Goal: Task Accomplishment & Management: Manage account settings

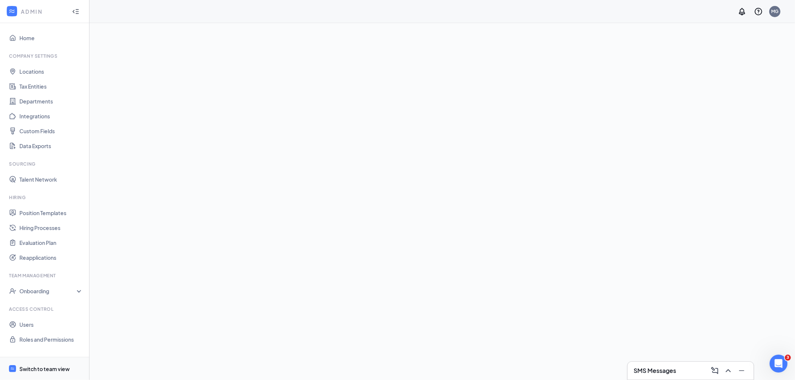
click at [65, 369] on div "Switch to team view" at bounding box center [44, 369] width 50 height 7
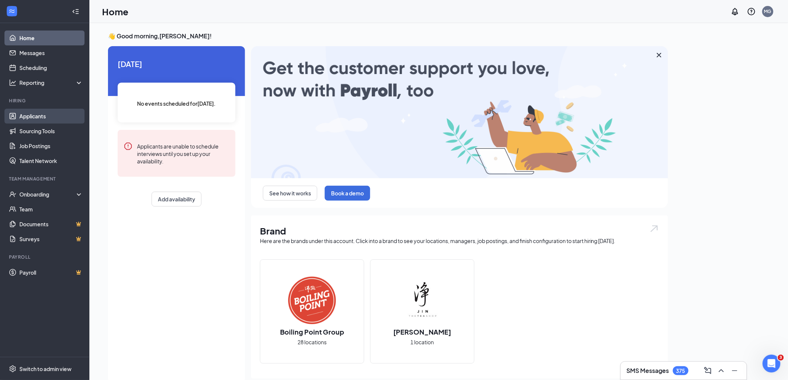
click at [38, 113] on link "Applicants" at bounding box center [51, 116] width 64 height 15
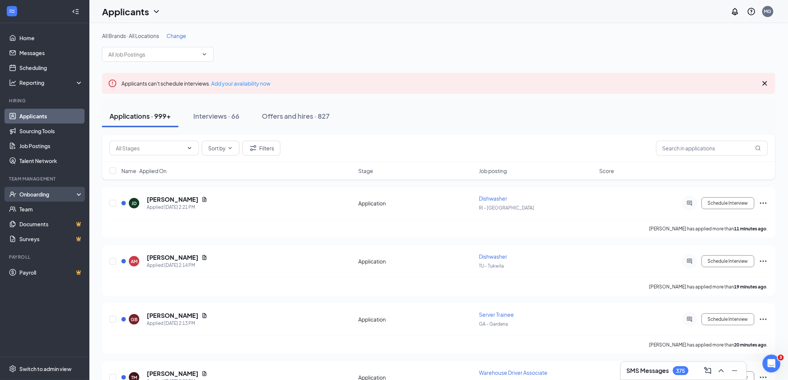
click at [28, 195] on div "Onboarding" at bounding box center [47, 194] width 57 height 7
click at [32, 210] on link "Overview" at bounding box center [51, 209] width 64 height 15
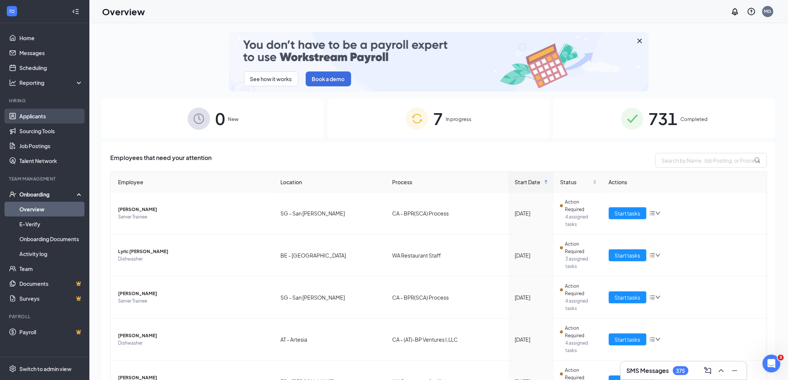
click at [28, 118] on link "Applicants" at bounding box center [51, 116] width 64 height 15
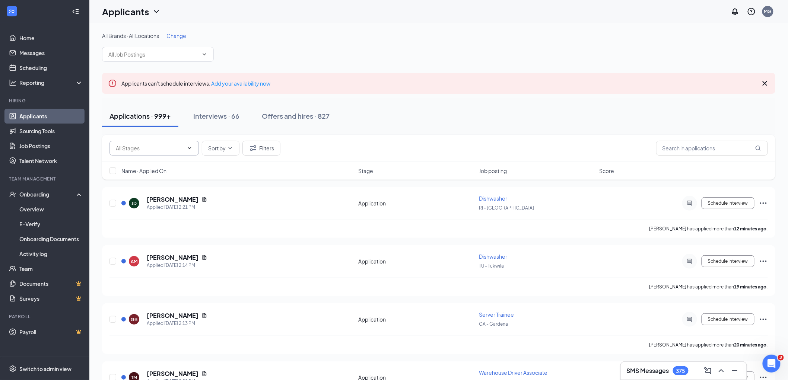
click at [168, 153] on span at bounding box center [154, 148] width 89 height 15
click at [151, 57] on input "text" at bounding box center [153, 54] width 90 height 8
type input "man"
click at [173, 66] on div "Manager Trainee (BPGHQ - Corporate Office)" at bounding box center [163, 64] width 111 height 8
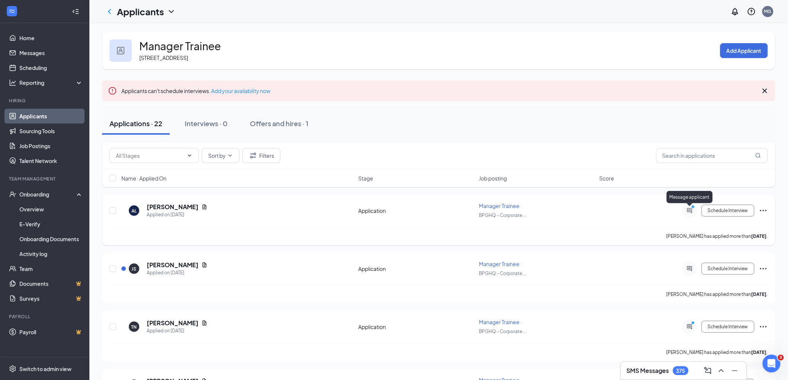
click at [689, 208] on icon "ActiveChat" at bounding box center [690, 211] width 9 height 6
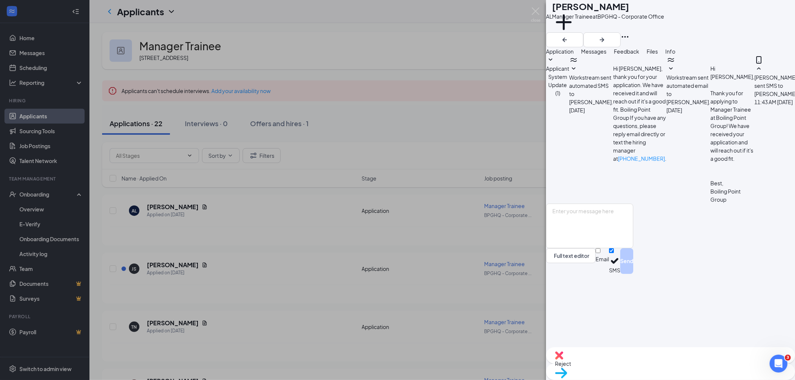
scroll to position [4, 0]
click at [633, 249] on textarea at bounding box center [589, 226] width 87 height 45
click at [485, 309] on div "AL [PERSON_NAME] Manager Trainee at BPGHQ - Corporate Office Add a tag Applicat…" at bounding box center [397, 190] width 795 height 380
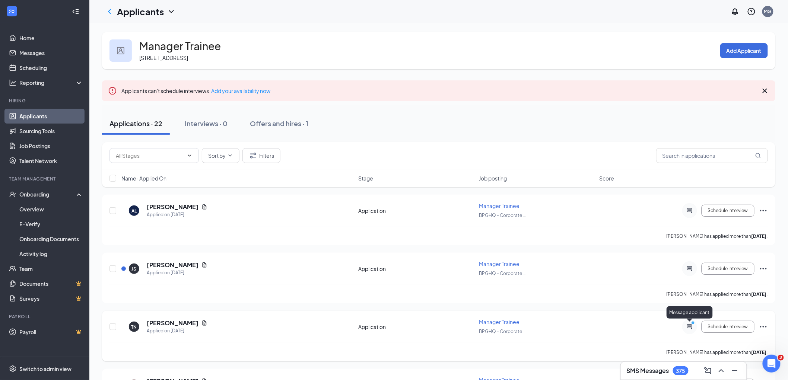
click at [690, 326] on icon "PrimaryDot" at bounding box center [694, 324] width 9 height 6
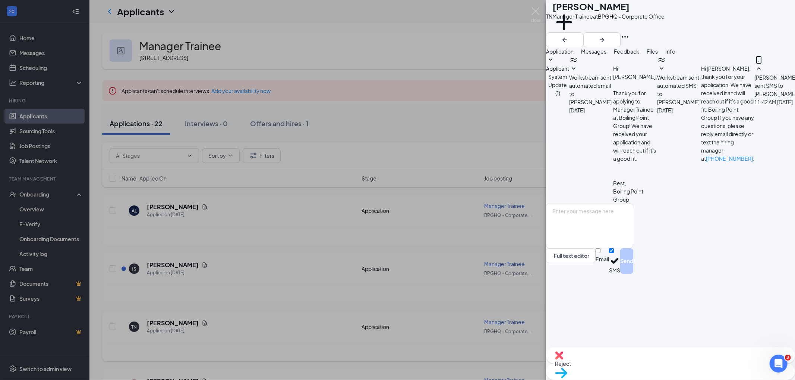
scroll to position [108, 0]
click at [633, 249] on textarea at bounding box center [589, 226] width 87 height 45
type textarea "yes"
click at [633, 274] on button "Send" at bounding box center [626, 262] width 13 height 26
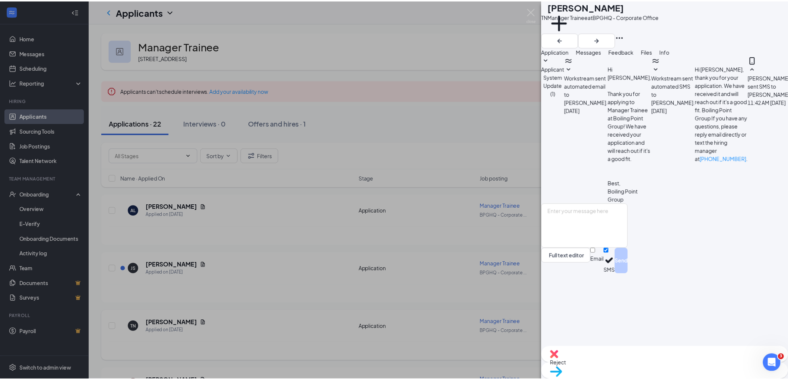
scroll to position [148, 0]
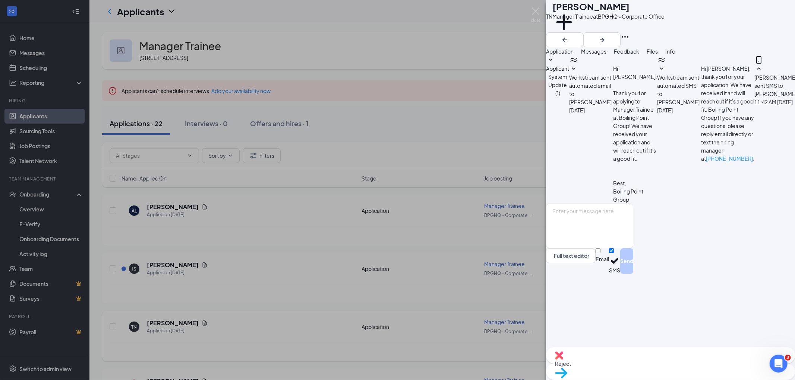
click at [177, 250] on div "TN [PERSON_NAME] Manager Trainee at BPGHQ - Corporate Office Add a tag Applicat…" at bounding box center [397, 190] width 795 height 380
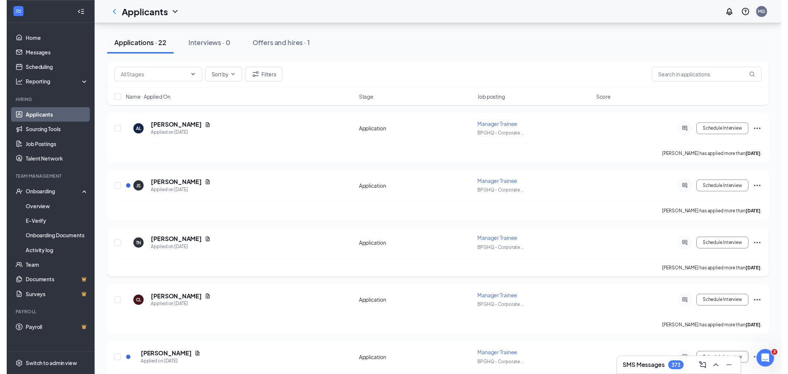
scroll to position [83, 0]
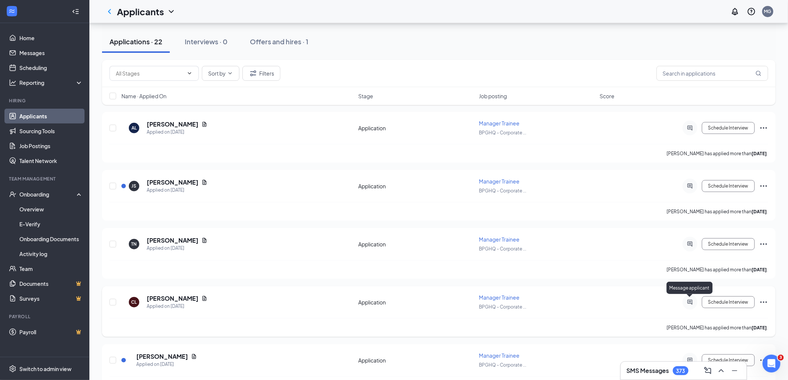
click at [692, 300] on icon "ActiveChat" at bounding box center [690, 303] width 9 height 6
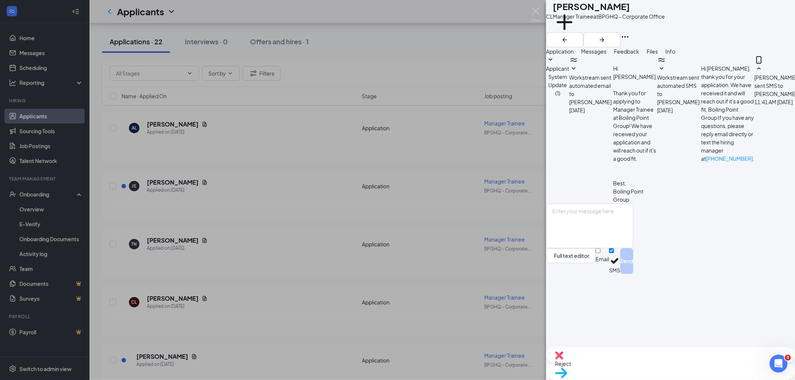
click at [481, 281] on div "[PERSON_NAME] [PERSON_NAME] Manager Trainee at BPGHQ - Corporate Office Add a t…" at bounding box center [397, 190] width 795 height 380
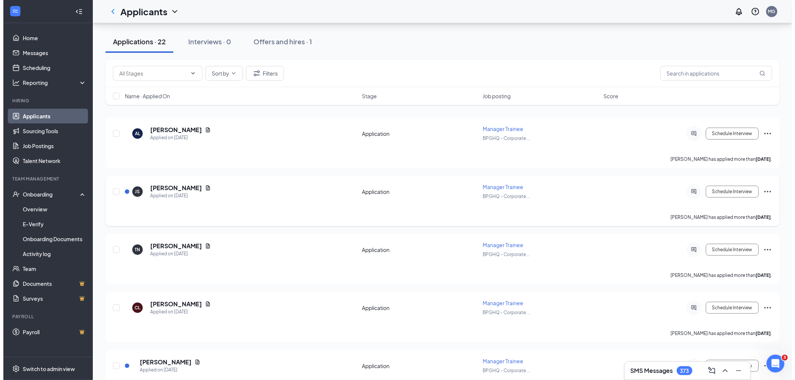
scroll to position [83, 0]
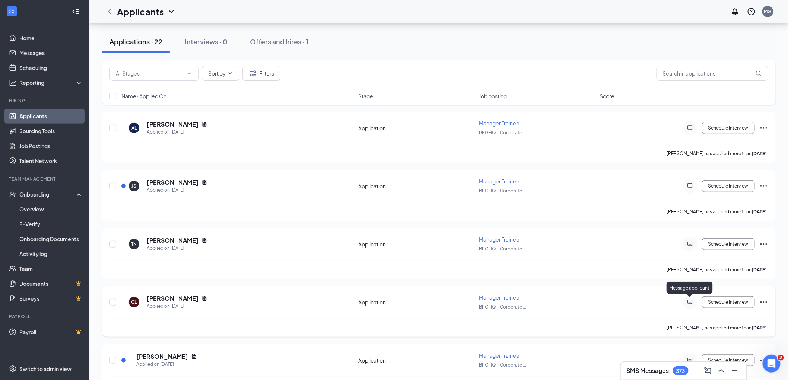
click at [688, 301] on icon "ActiveChat" at bounding box center [690, 302] width 5 height 5
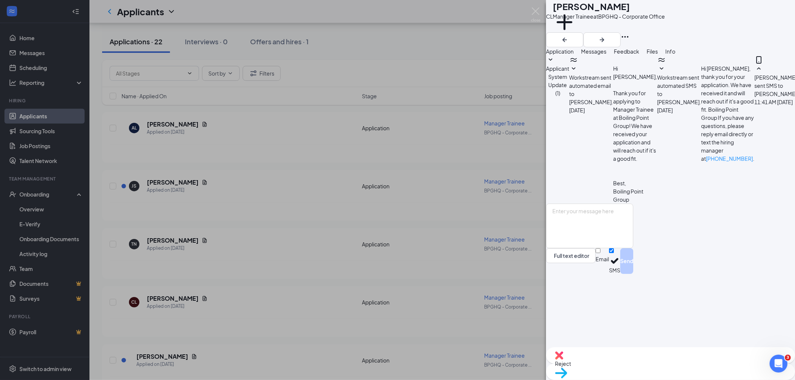
click at [228, 222] on div "[PERSON_NAME] [PERSON_NAME] Manager Trainee at BPGHQ - Corporate Office Add a t…" at bounding box center [397, 190] width 795 height 380
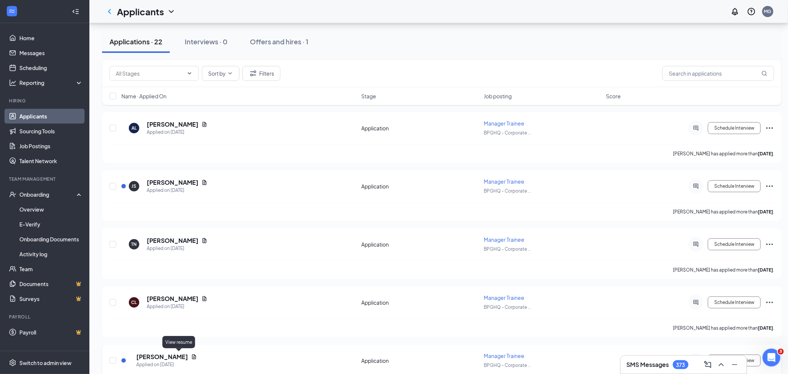
click at [191, 355] on icon "Document" at bounding box center [194, 357] width 6 height 6
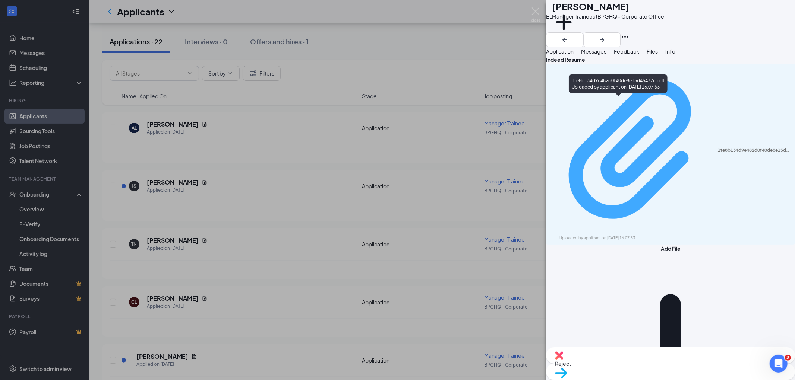
click at [718, 148] on div "1fe8b134d9e482d0f40de8e15d45477c.pdf" at bounding box center [754, 151] width 73 height 6
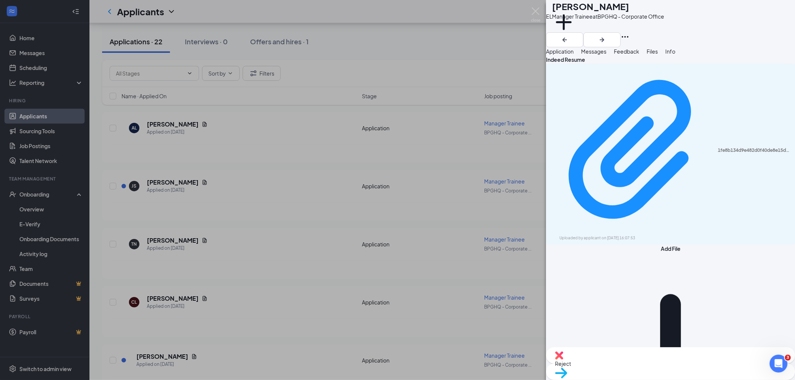
click at [454, 51] on div "EL [PERSON_NAME] Manager Trainee at BPGHQ - Corporate Office Add a tag Applicat…" at bounding box center [397, 190] width 795 height 380
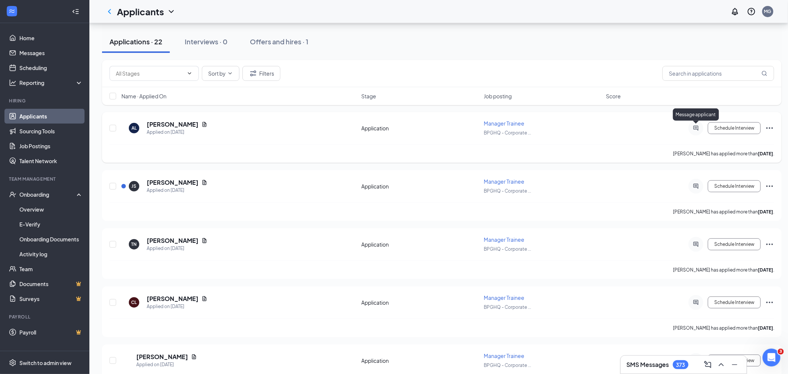
click at [696, 128] on icon "ActiveChat" at bounding box center [696, 128] width 9 height 6
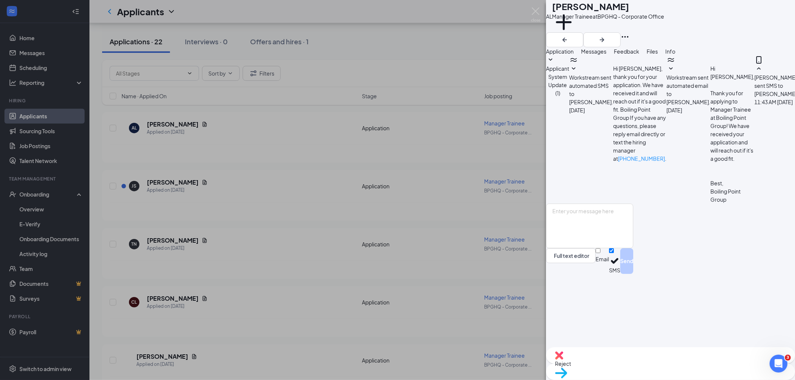
scroll to position [4, 0]
click at [608, 249] on textarea at bounding box center [589, 226] width 87 height 45
click at [568, 249] on textarea "The earliest you can start interview is 5:30 [DATE]? What's your availability f…" at bounding box center [589, 226] width 87 height 45
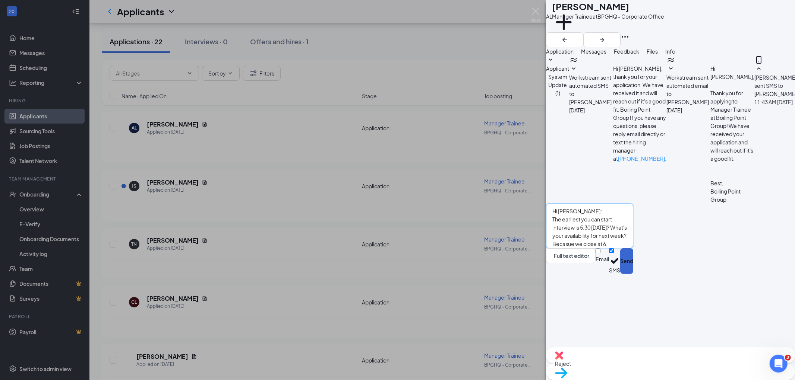
type textarea "Hi [PERSON_NAME]: The earliest you can start interview is 5:30 [DATE]? What's y…"
click at [633, 274] on button "Send" at bounding box center [626, 262] width 13 height 26
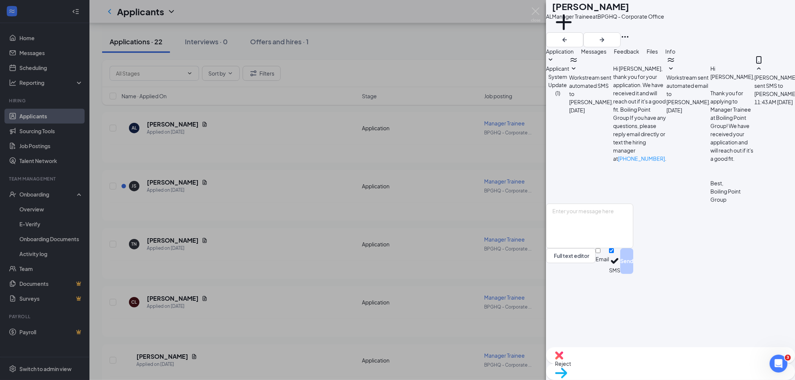
scroll to position [69, 0]
click at [216, 96] on div "AL [PERSON_NAME] Manager Trainee at BPGHQ - Corporate Office Add a tag Applicat…" at bounding box center [397, 190] width 795 height 380
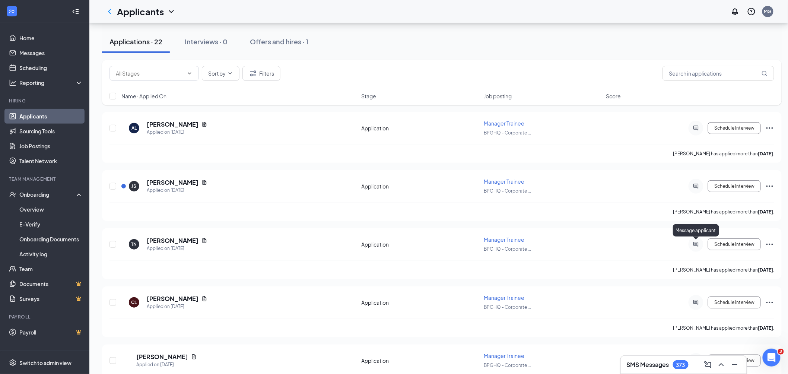
click at [696, 243] on icon "ActiveChat" at bounding box center [696, 244] width 5 height 5
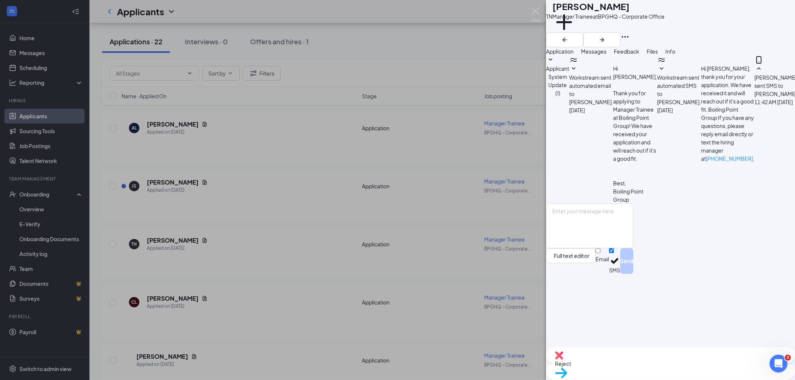
scroll to position [189, 0]
click at [633, 249] on textarea at bounding box center [589, 226] width 87 height 45
type textarea "Y"
type textarea "yes"
click at [633, 274] on button "Send" at bounding box center [626, 262] width 13 height 26
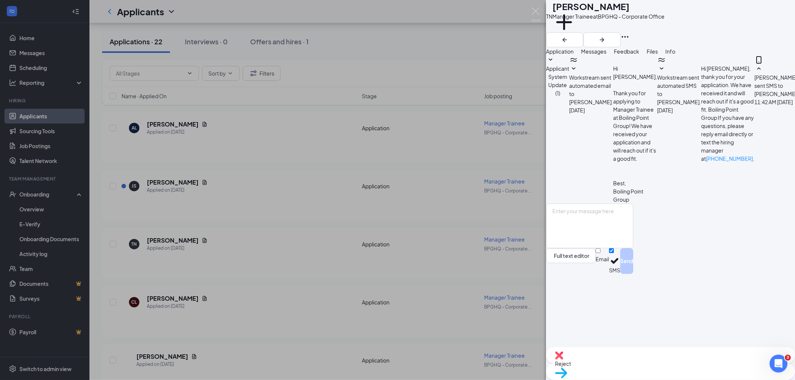
scroll to position [269, 0]
click at [633, 249] on textarea at bounding box center [589, 226] width 87 height 45
type textarea "C"
drag, startPoint x: 627, startPoint y: 299, endPoint x: 626, endPoint y: 295, distance: 4.2
click at [627, 249] on textarea "Interview will be" at bounding box center [589, 226] width 87 height 45
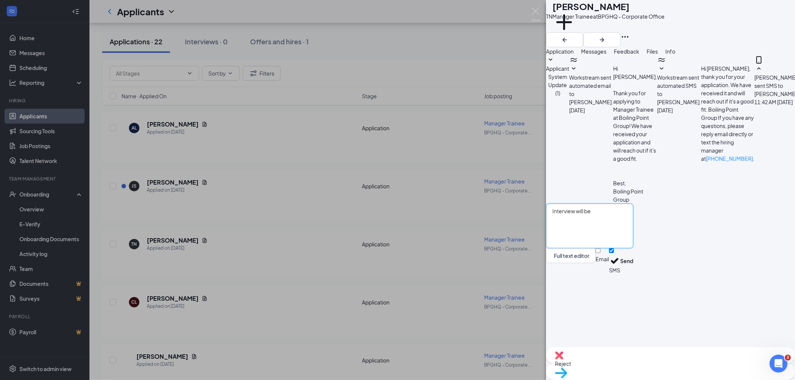
drag, startPoint x: 623, startPoint y: 294, endPoint x: 593, endPoint y: 294, distance: 29.8
click at [593, 249] on textarea "Interview will be" at bounding box center [589, 226] width 87 height 45
paste textarea "Corporate Office [STREET_ADDRESS]"
click at [592, 249] on textarea "Interview Corporate Office [STREET_ADDRESS]" at bounding box center [589, 226] width 87 height 45
type textarea "Interview will be in Corporate Office [STREET_ADDRESS]"
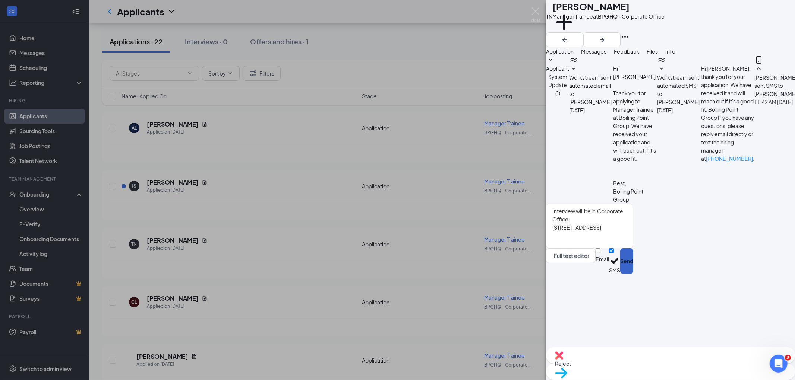
click at [633, 274] on button "Send" at bounding box center [626, 262] width 13 height 26
click at [378, 39] on div "TN [PERSON_NAME] Manager Trainee at BPGHQ - Corporate Office Add a tag Applicat…" at bounding box center [397, 190] width 795 height 380
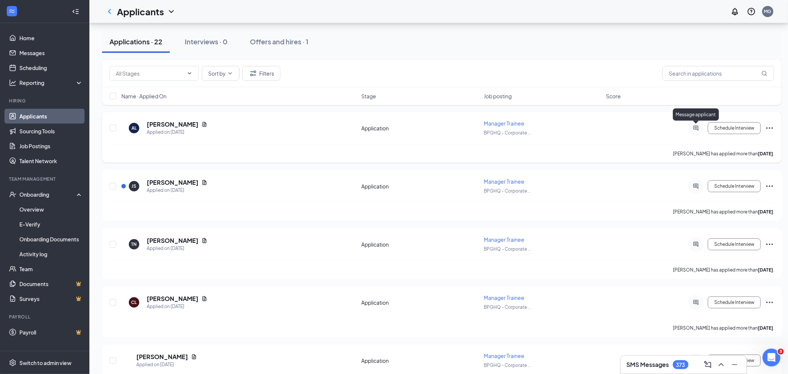
click at [700, 128] on icon "ActiveChat" at bounding box center [696, 128] width 9 height 6
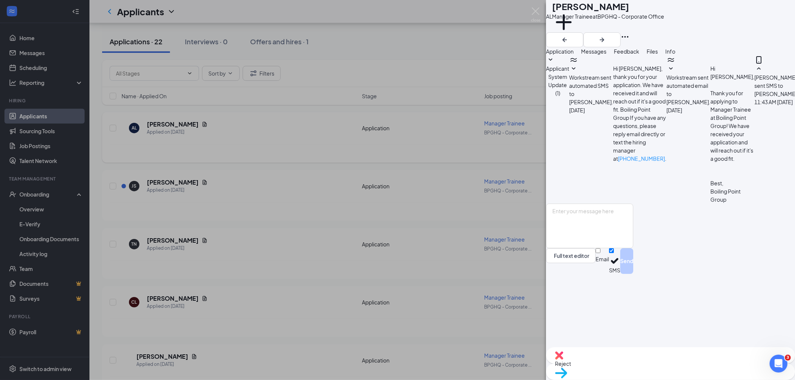
scroll to position [69, 0]
click at [437, 72] on div "AL [PERSON_NAME] Manager Trainee at BPGHQ - Corporate Office Add a tag Applicat…" at bounding box center [397, 190] width 795 height 380
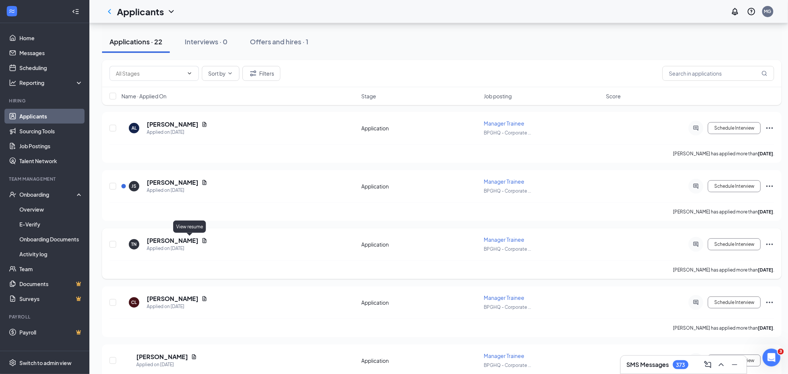
click at [203, 240] on icon "Document" at bounding box center [205, 240] width 4 height 5
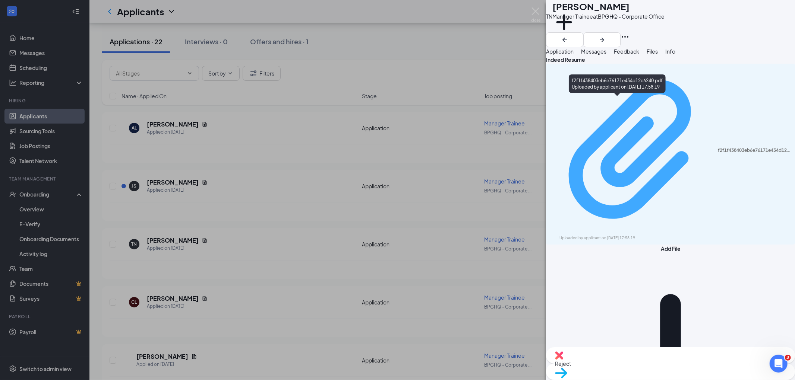
click at [627, 103] on div "f2f1f438403eb6e76171e434d12c6240.pdf Uploaded by applicant on [DATE] 17:58:19" at bounding box center [670, 154] width 240 height 174
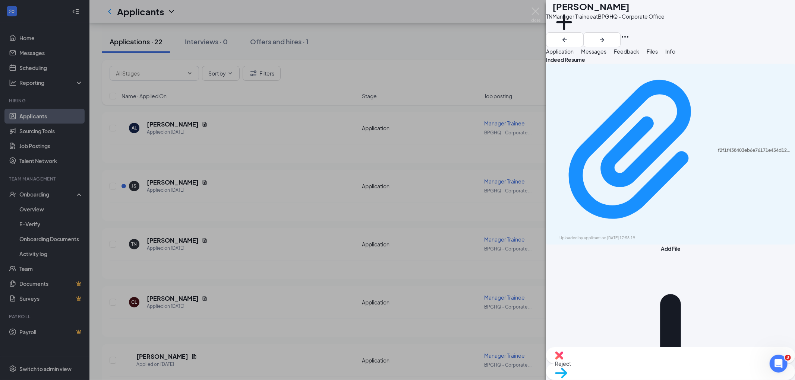
click at [285, 99] on div "TN [PERSON_NAME] Manager Trainee at BPGHQ - Corporate Office Add a tag Applicat…" at bounding box center [397, 190] width 795 height 380
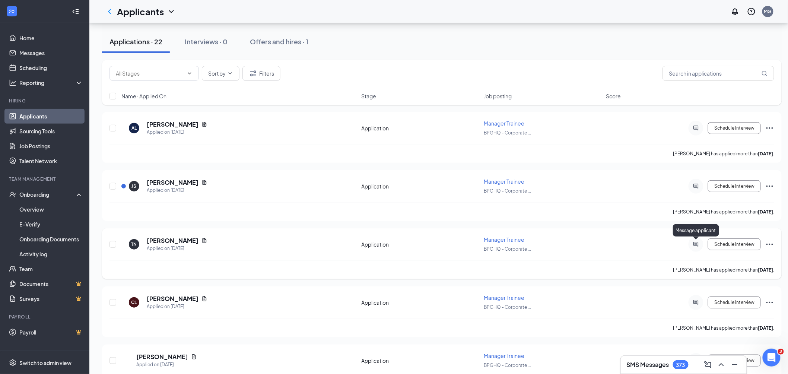
click at [695, 243] on icon "ActiveChat" at bounding box center [696, 244] width 9 height 6
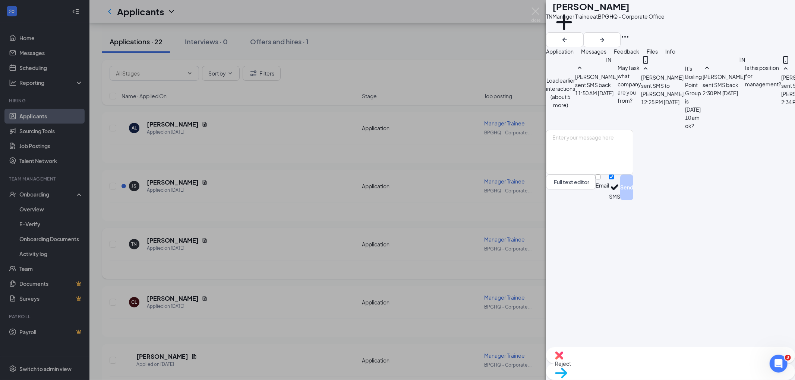
scroll to position [241, 0]
drag, startPoint x: 578, startPoint y: 13, endPoint x: 571, endPoint y: 13, distance: 7.1
click at [571, 13] on div "[PERSON_NAME]" at bounding box center [608, 6] width 112 height 13
click at [600, 175] on textarea at bounding box center [589, 152] width 87 height 45
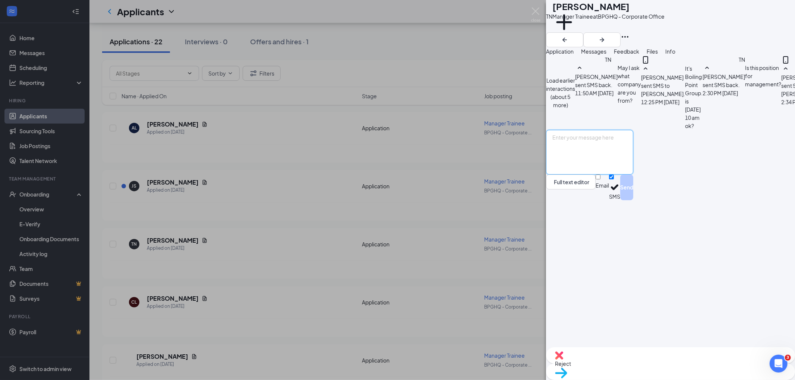
paste textarea "Interview Time: 10/17 (Fri) @ 10am"
drag, startPoint x: 577, startPoint y: 289, endPoint x: 563, endPoint y: 289, distance: 13.4
click at [563, 200] on div "Interview Time: 10/17 (Fri) @ 10am Full text editor Email SMS Send" at bounding box center [589, 165] width 87 height 70
click at [633, 175] on textarea "Time: 10/17 (Fri) @ 10am" at bounding box center [589, 152] width 87 height 45
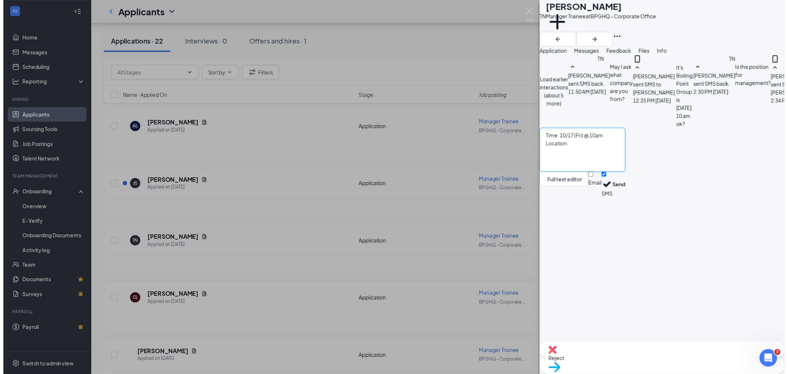
scroll to position [241, 0]
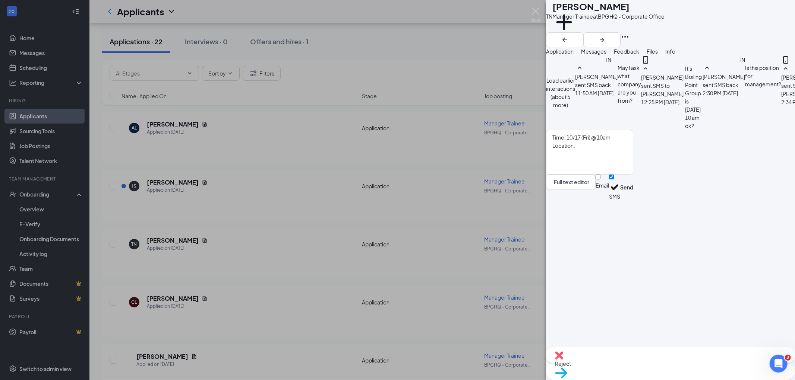
drag, startPoint x: 670, startPoint y: 180, endPoint x: 599, endPoint y: 176, distance: 71.3
copy span "[STREET_ADDRESS]"
click at [601, 175] on textarea "Time: 10/17 (Fri) @ 10am Location:" at bounding box center [589, 152] width 87 height 45
paste textarea "[STREET_ADDRESS]"
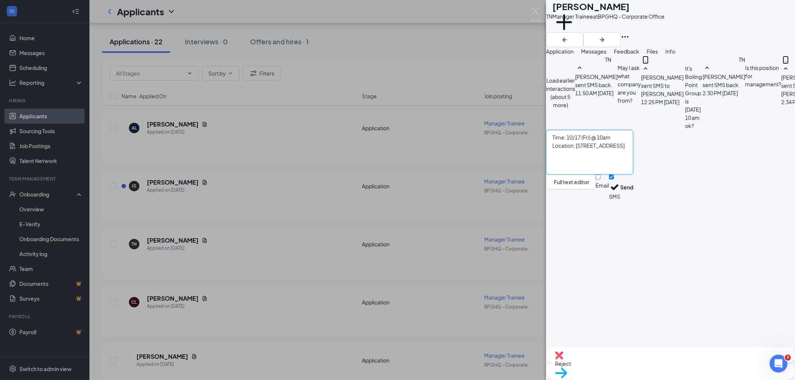
click at [569, 175] on textarea "Time: 10/17 (Fri) @ 10am Location: [STREET_ADDRESS]" at bounding box center [589, 152] width 87 height 45
type textarea "Time: 10/17 (Fri) @ 10am Location: [STREET_ADDRESS]"
click at [633, 175] on textarea "Time: 10/17 (Fri) @ 10am Location: [STREET_ADDRESS]" at bounding box center [589, 152] width 87 height 45
drag, startPoint x: 734, startPoint y: 298, endPoint x: 561, endPoint y: 288, distance: 173.6
click at [561, 200] on div "Time: 10/17 (Fri) @ 10am Location: [STREET_ADDRESS] Full text editor Email SMS …" at bounding box center [589, 165] width 87 height 70
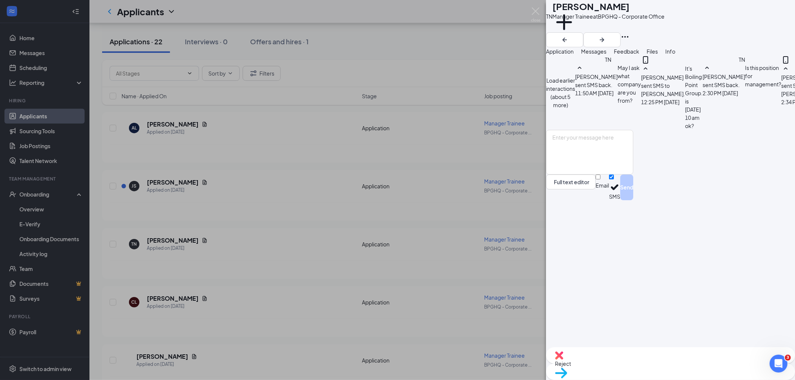
click at [359, 77] on div "TN [PERSON_NAME] Manager Trainee at BPGHQ - Corporate Office Add a tag Applicat…" at bounding box center [397, 190] width 795 height 380
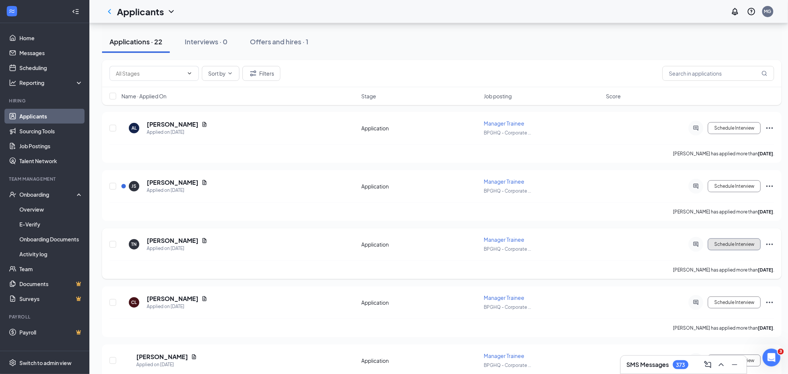
click at [721, 246] on button "Schedule Interview" at bounding box center [734, 244] width 53 height 12
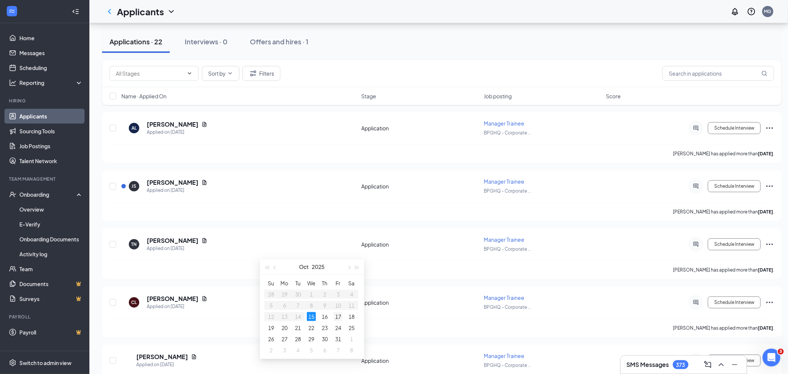
type input "[DATE]"
click at [338, 320] on div "17" at bounding box center [338, 316] width 9 height 9
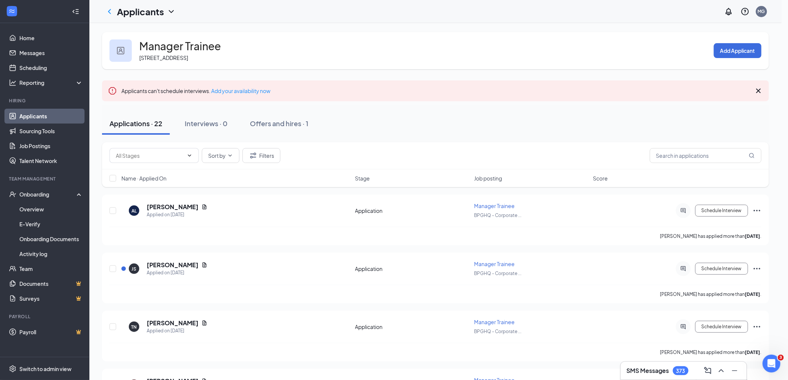
scroll to position [621, 0]
type input "10:00 AM"
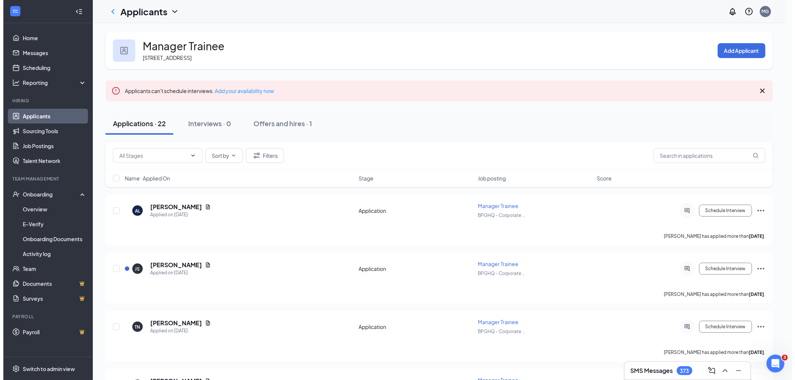
scroll to position [662, 0]
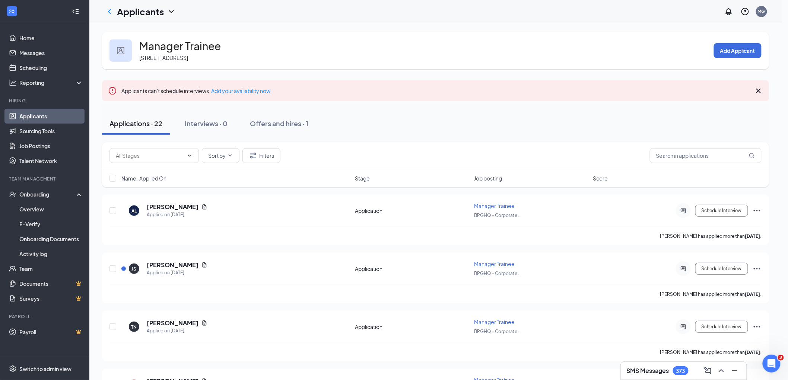
type input "11:00 AM"
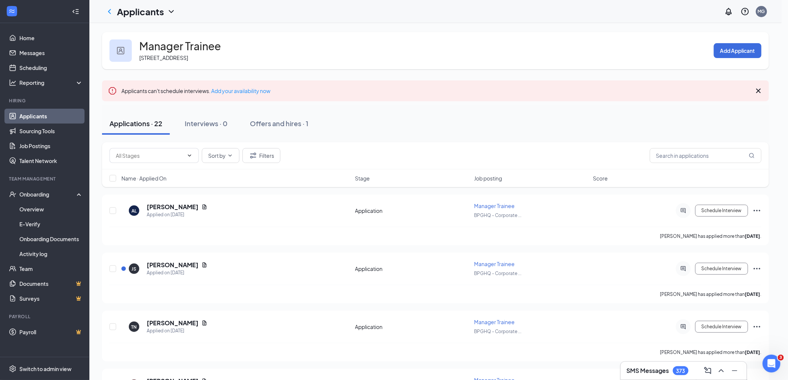
click at [694, 207] on div at bounding box center [690, 210] width 15 height 15
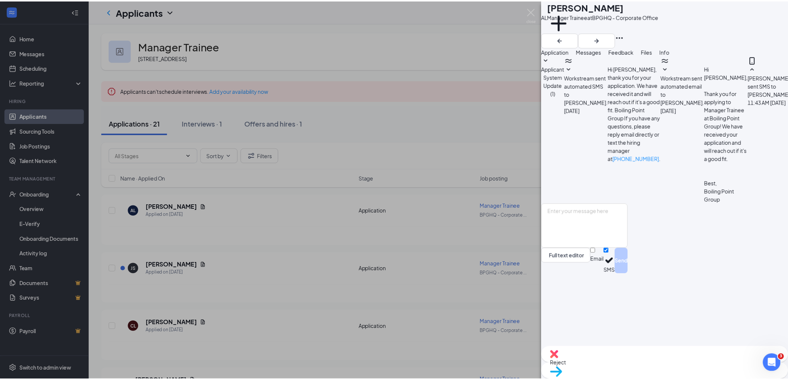
scroll to position [69, 0]
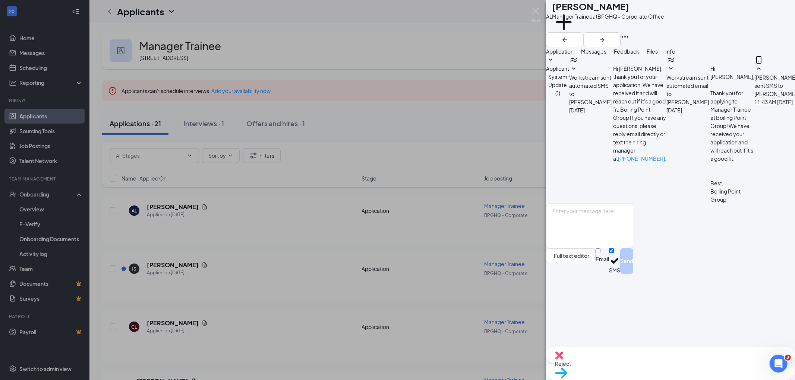
click at [459, 129] on div "AL [PERSON_NAME] Manager Trainee at BPGHQ - Corporate Office Add a tag Applicat…" at bounding box center [397, 190] width 795 height 380
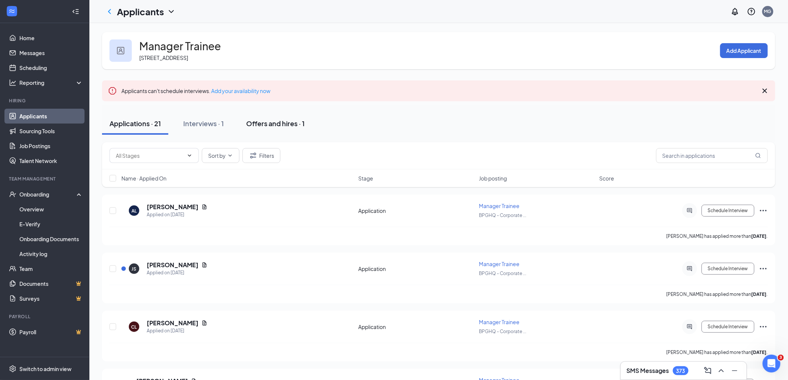
click at [295, 121] on div "Offers and hires · 1" at bounding box center [275, 123] width 59 height 9
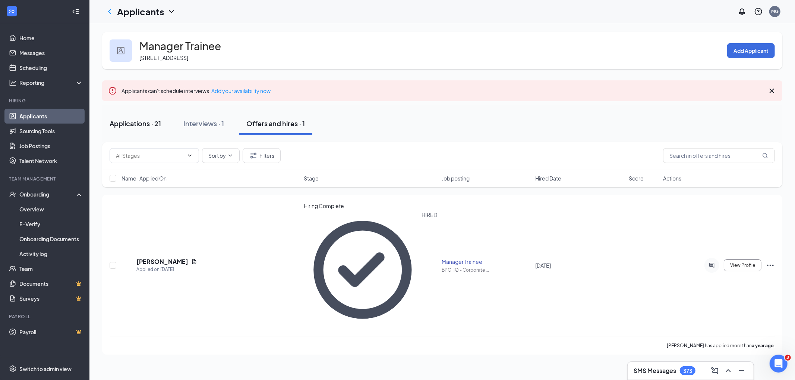
click at [123, 125] on div "Applications · 21" at bounding box center [135, 123] width 51 height 9
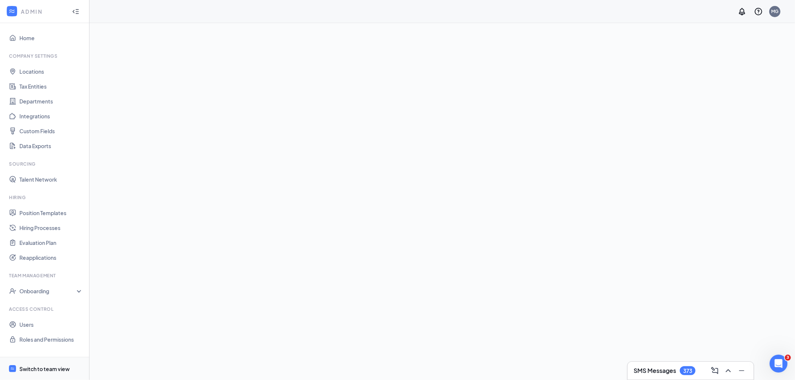
click at [36, 370] on div "Switch to team view" at bounding box center [44, 369] width 50 height 7
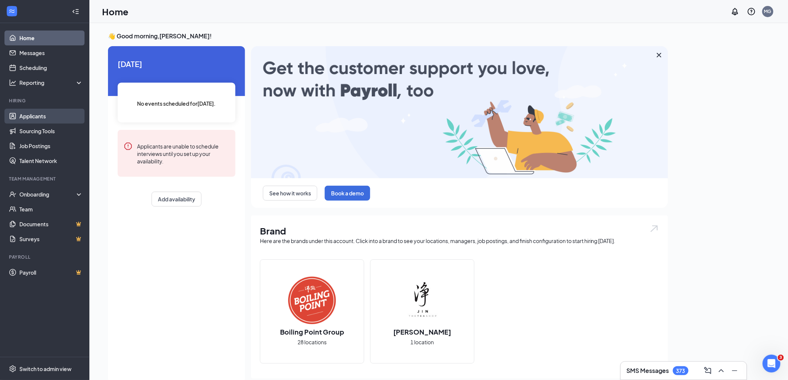
click at [42, 118] on link "Applicants" at bounding box center [51, 116] width 64 height 15
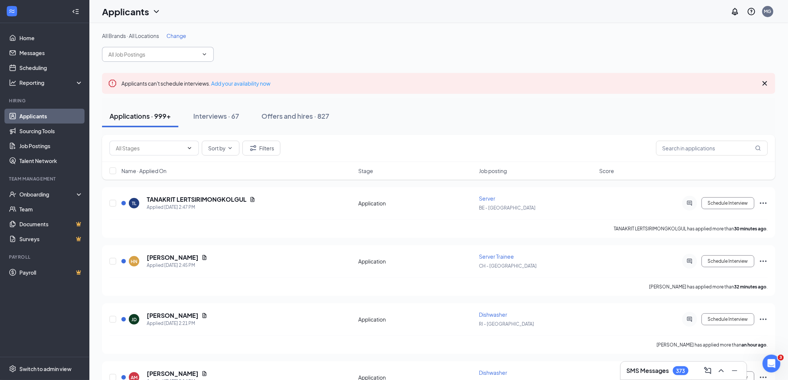
click at [168, 60] on span at bounding box center [158, 54] width 112 height 15
click at [166, 51] on input "man" at bounding box center [153, 54] width 90 height 8
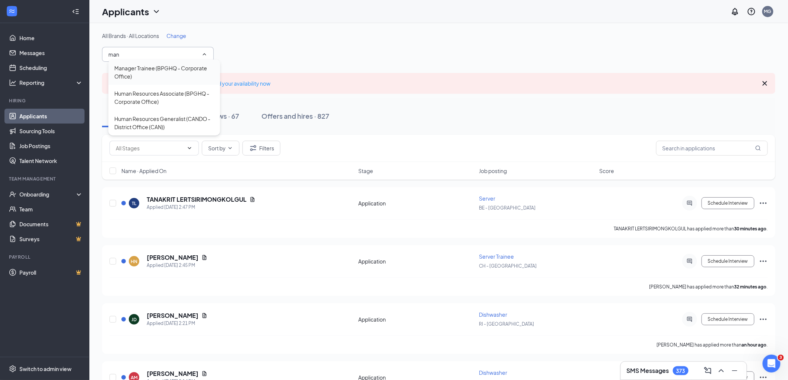
type input "man"
click at [167, 69] on div "Manager Trainee (BPGHQ - Corporate Office)" at bounding box center [164, 72] width 100 height 16
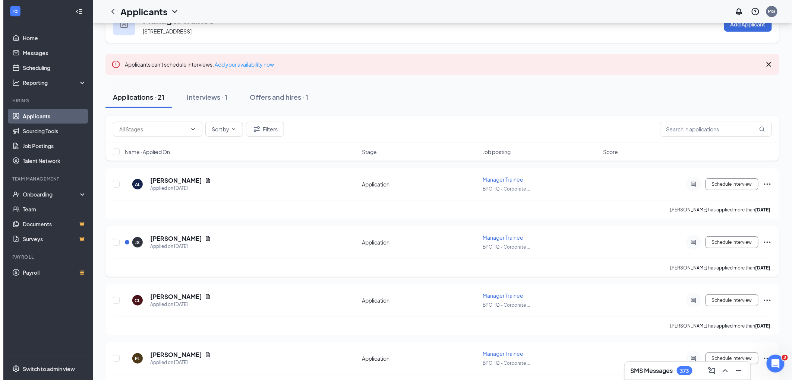
scroll to position [41, 0]
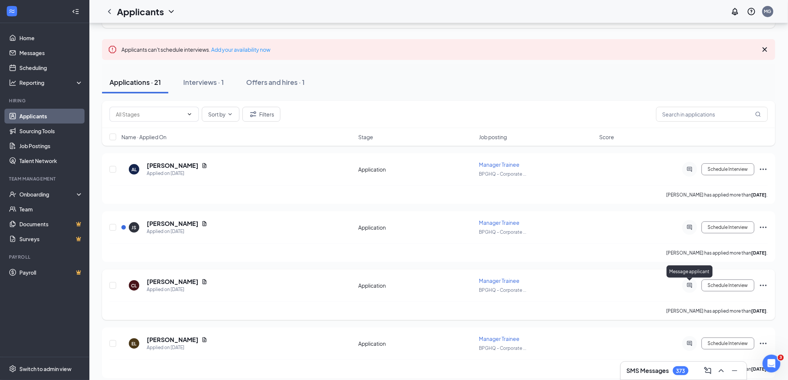
click at [693, 283] on icon "ActiveChat" at bounding box center [690, 286] width 9 height 6
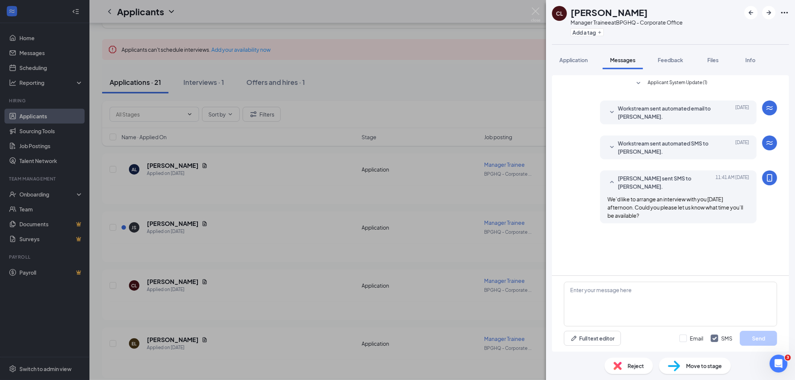
click at [341, 101] on div "[PERSON_NAME] [PERSON_NAME] Manager Trainee at BPGHQ - Corporate Office Add a t…" at bounding box center [397, 190] width 795 height 380
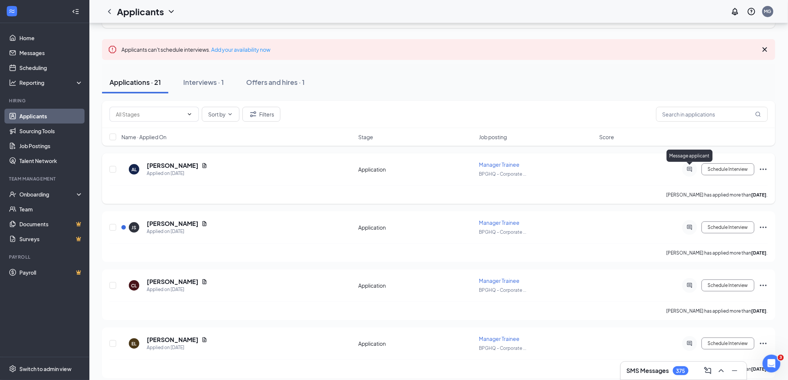
click at [690, 170] on icon "ActiveChat" at bounding box center [689, 169] width 5 height 5
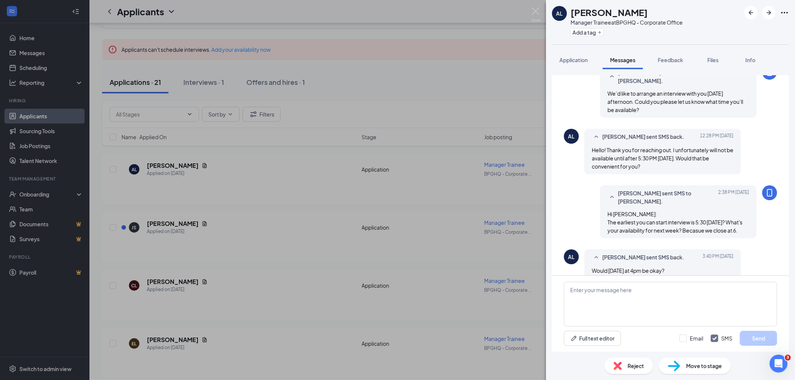
scroll to position [109, 0]
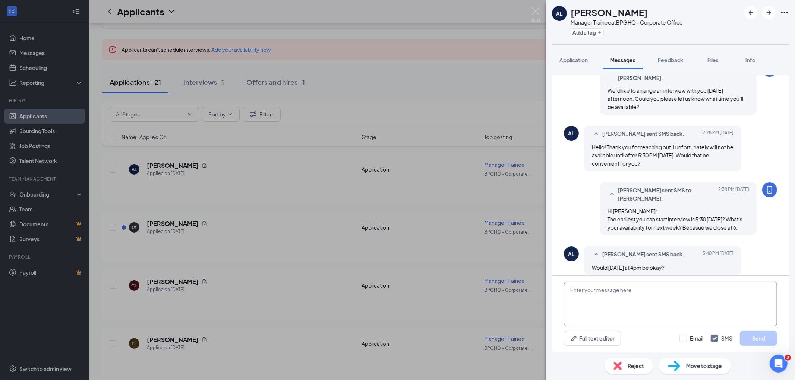
click at [665, 300] on textarea at bounding box center [670, 304] width 213 height 45
click at [243, 262] on div "AL aileen lu Manager Trainee at BPGHQ - Corporate Office Add a tag Application …" at bounding box center [397, 190] width 795 height 380
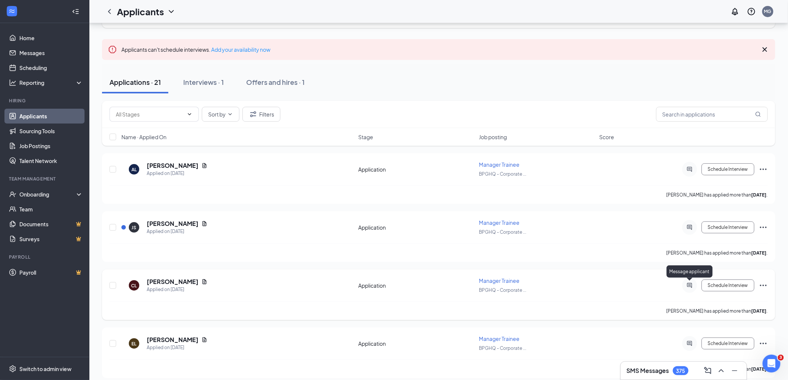
click at [689, 284] on icon "ActiveChat" at bounding box center [690, 286] width 9 height 6
